Goal: Find specific page/section: Find specific page/section

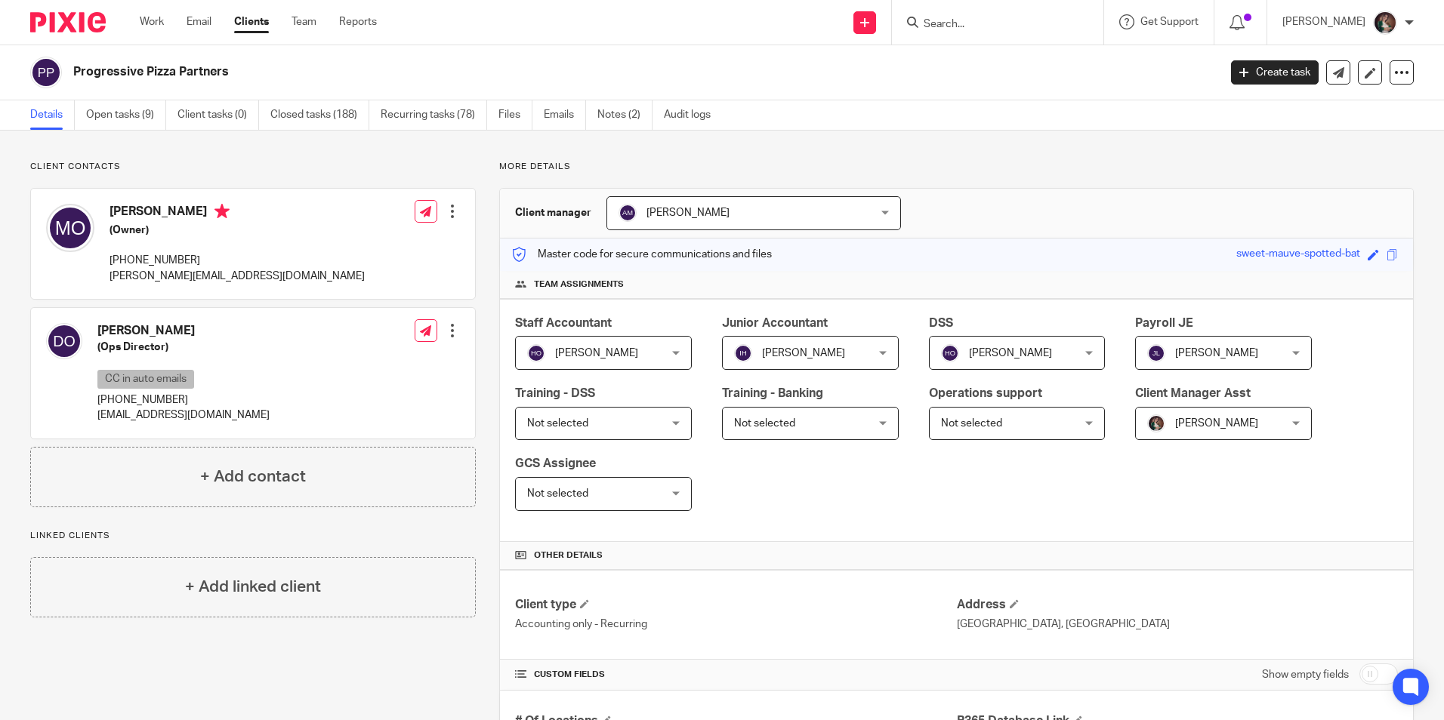
click at [986, 18] on input "Search" at bounding box center [990, 25] width 136 height 14
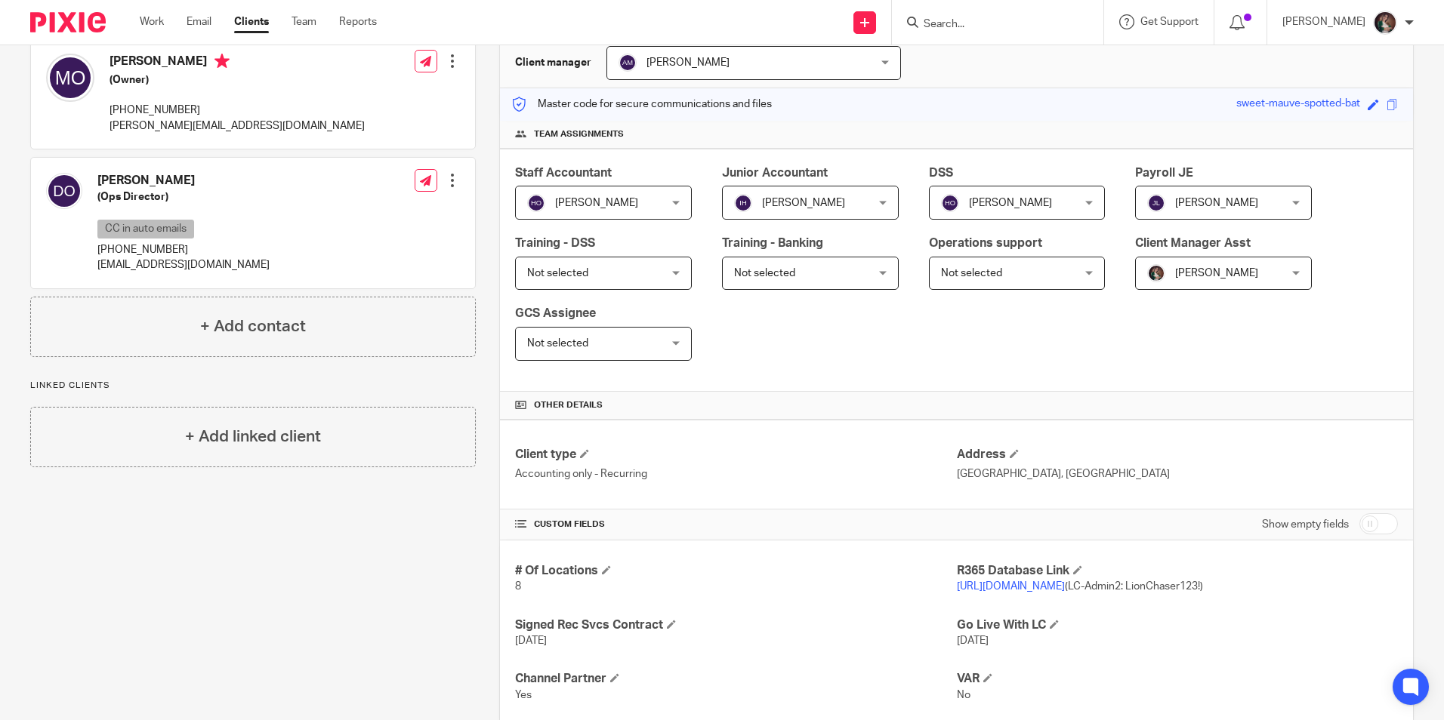
scroll to position [151, 0]
click at [1000, 17] on form at bounding box center [1002, 22] width 161 height 19
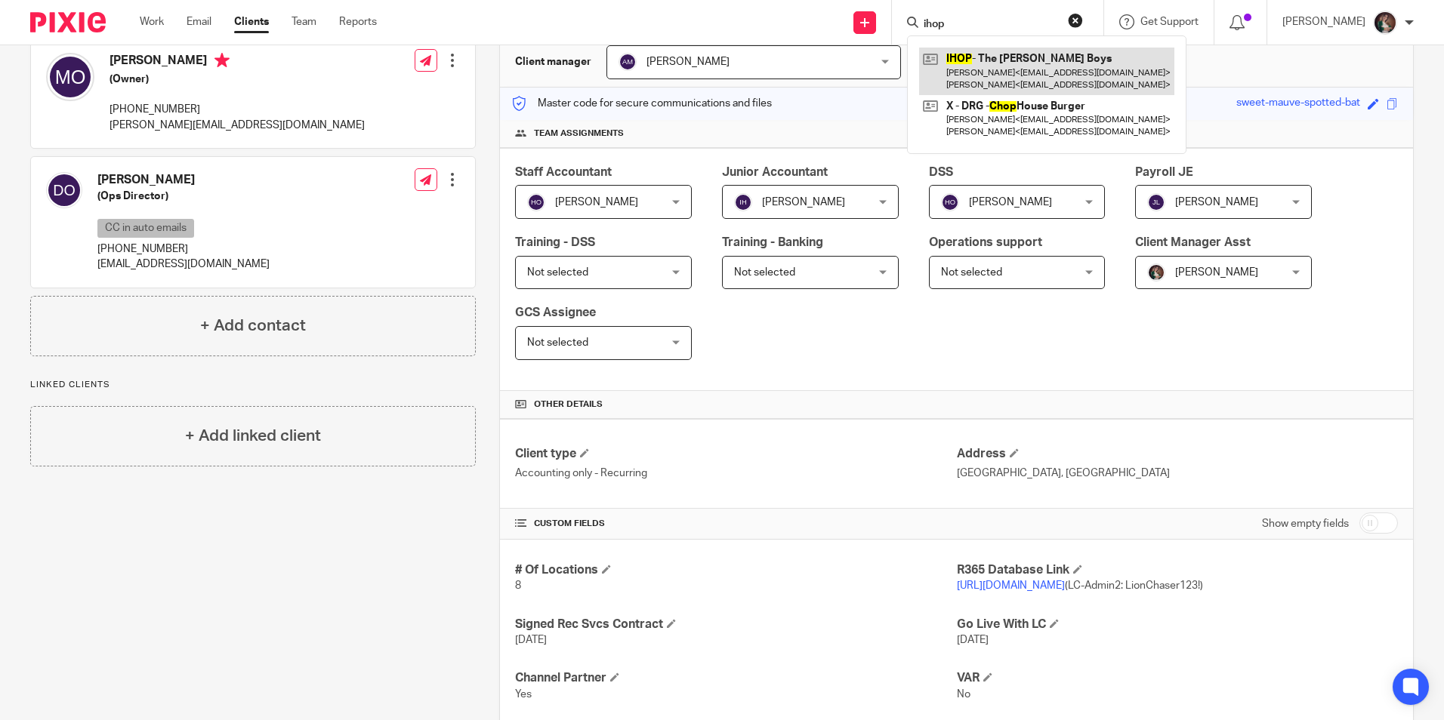
type input "ihop"
click at [995, 66] on link at bounding box center [1046, 71] width 255 height 47
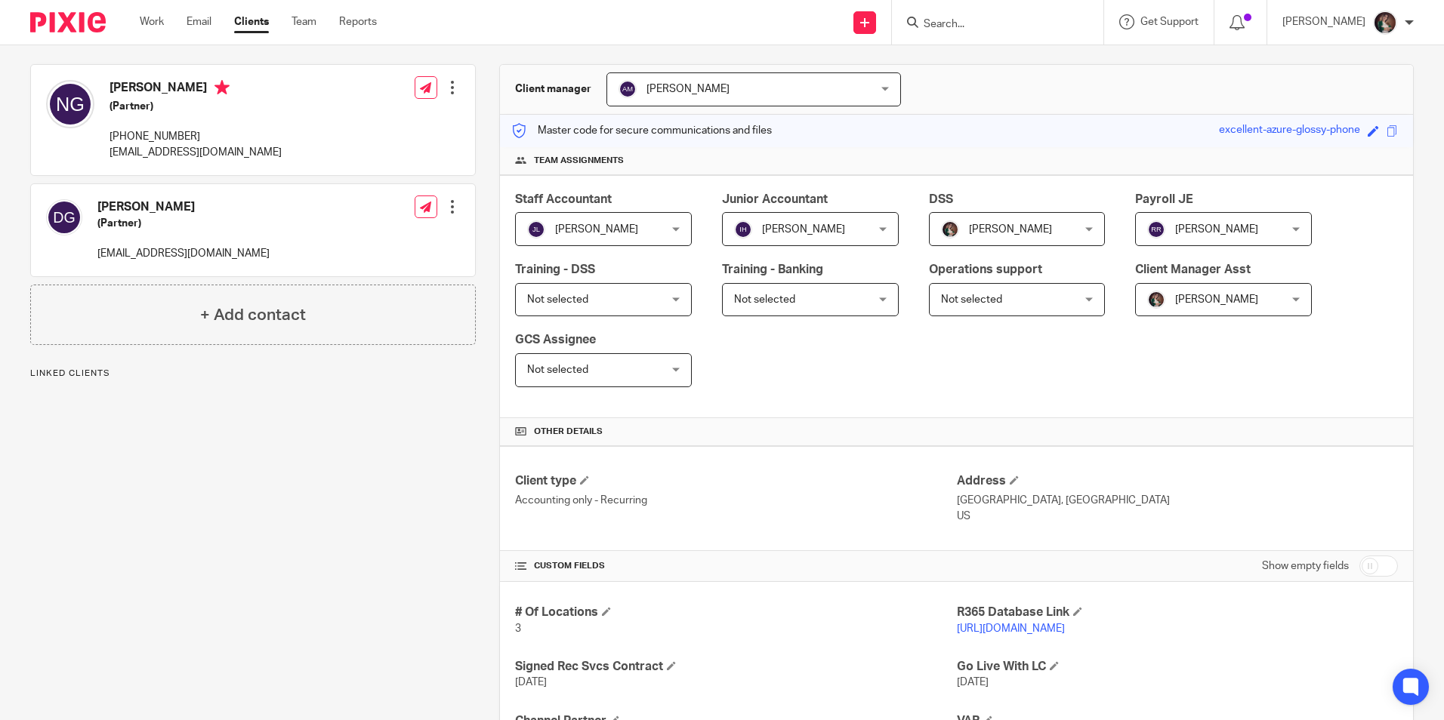
scroll to position [151, 0]
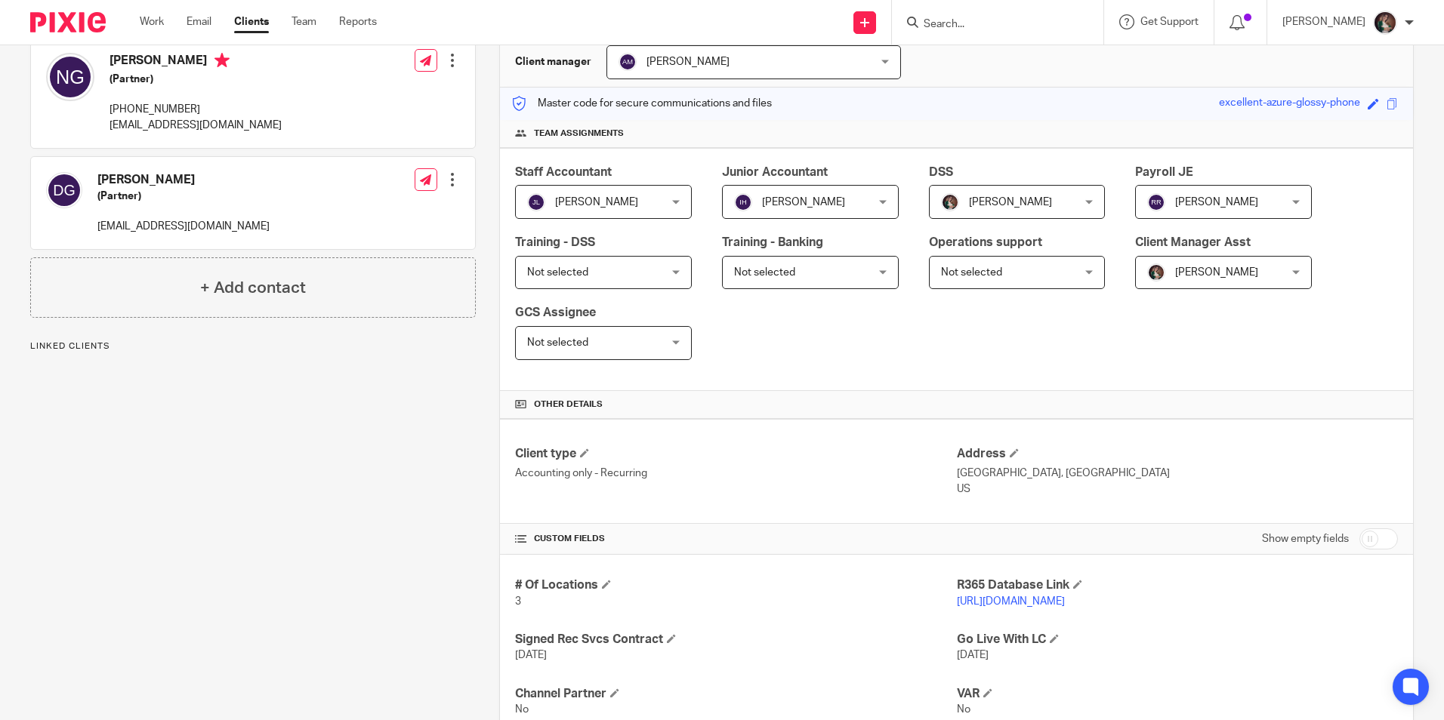
click at [984, 601] on link "[URL][DOMAIN_NAME]" at bounding box center [1011, 601] width 108 height 11
